Goal: Task Accomplishment & Management: Use online tool/utility

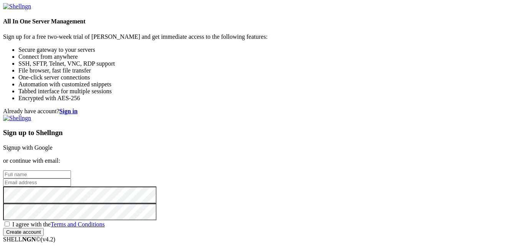
click at [53, 144] on link "Signup with Google" at bounding box center [27, 147] width 49 height 7
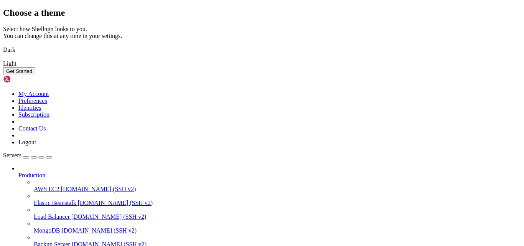
click at [3, 45] on img at bounding box center [3, 45] width 0 height 0
click at [373, 75] on div "Get Started" at bounding box center [262, 71] width 518 height 8
click at [35, 75] on button "Get Started" at bounding box center [19, 71] width 32 height 8
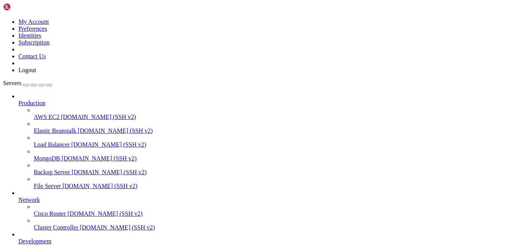
click at [45, 100] on span "Production" at bounding box center [31, 103] width 27 height 7
click at [26, 85] on div "button" at bounding box center [26, 85] width 0 height 0
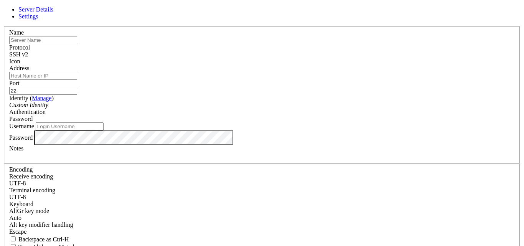
click at [38, 19] on span "Settings" at bounding box center [28, 16] width 20 height 7
click at [53, 13] on span "Server Details" at bounding box center [35, 9] width 35 height 7
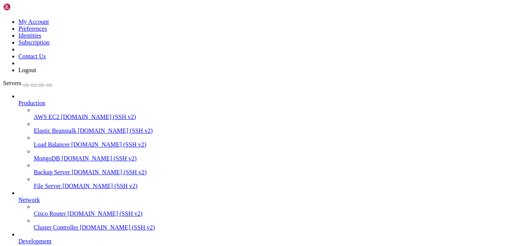
click at [3, 18] on link at bounding box center [3, 18] width 0 height 0
drag, startPoint x: 137, startPoint y: 59, endPoint x: 56, endPoint y: 45, distance: 81.4
click at [66, 100] on link "Production" at bounding box center [269, 103] width 503 height 7
click at [61, 183] on span "File Server" at bounding box center [47, 186] width 27 height 7
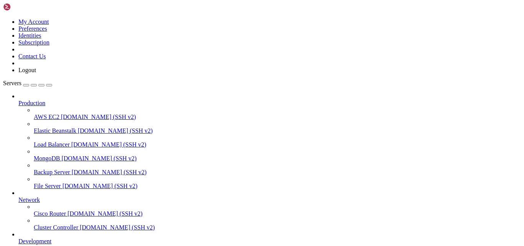
click at [49, 183] on link "File Server [DOMAIN_NAME] (SSH v2)" at bounding box center [277, 186] width 487 height 7
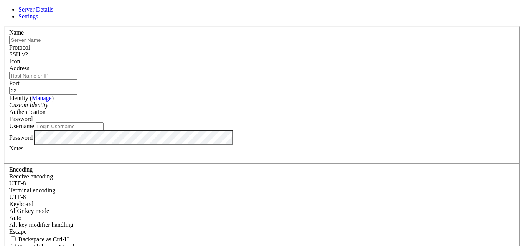
click at [77, 80] on input "Address" at bounding box center [43, 76] width 68 height 8
paste input "[TECHNICAL_ID]"
type input "[TECHNICAL_ID]"
click at [77, 44] on input "text" at bounding box center [43, 40] width 68 height 8
type input "root"
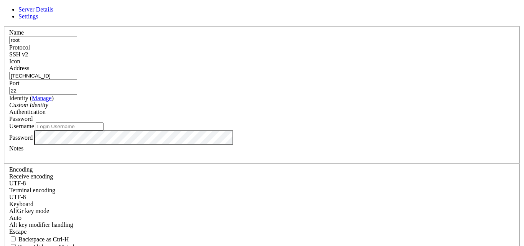
click at [104, 130] on input "Username" at bounding box center [70, 126] width 68 height 8
type input "root"
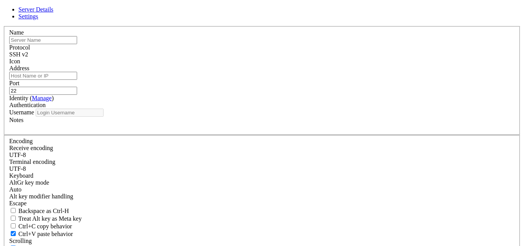
type input "root"
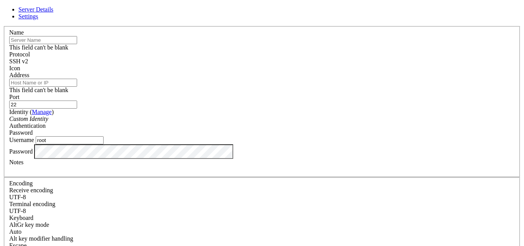
click at [366, 12] on header "Server Details Settings" at bounding box center [262, 13] width 518 height 14
click at [360, 20] on header "Server Details Settings" at bounding box center [262, 13] width 518 height 14
click at [3, 26] on link at bounding box center [3, 26] width 0 height 0
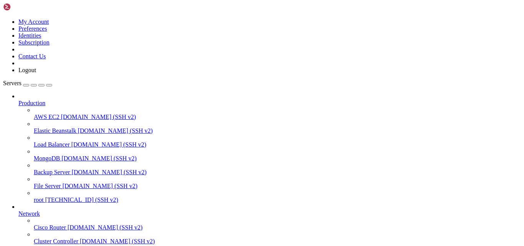
click at [44, 196] on span "root" at bounding box center [39, 199] width 10 height 7
click at [53, 196] on span "[TECHNICAL_ID] (SSH v2)" at bounding box center [81, 199] width 73 height 7
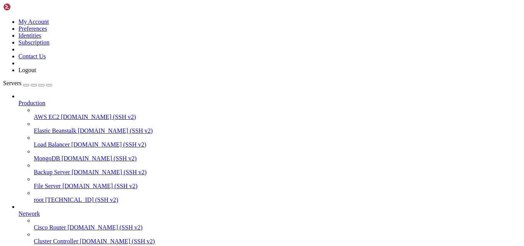
drag, startPoint x: 140, startPoint y: 510, endPoint x: 66, endPoint y: 500, distance: 74.3
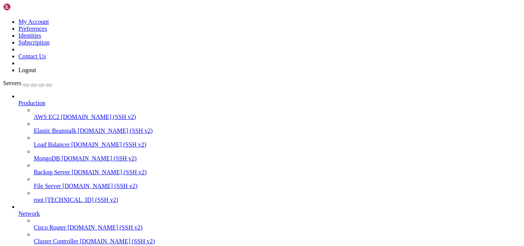
scroll to position [65, 0]
